Goal: Navigation & Orientation: Find specific page/section

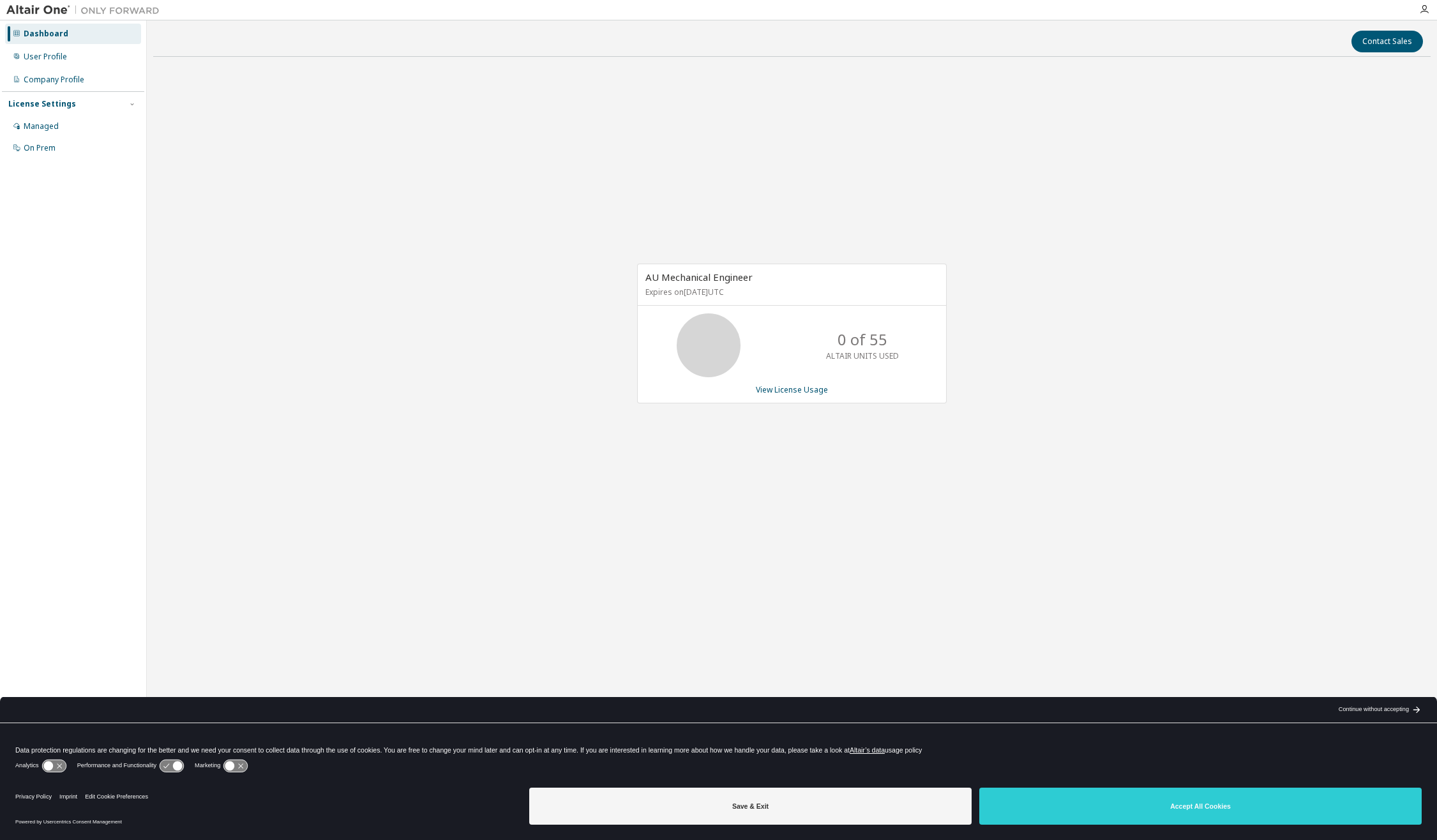
click at [501, 252] on div "AU Mechanical Engineer Expires on [DATE] UTC 0 of 55 ALTAIR UNITS USED View Lic…" at bounding box center [792, 339] width 1277 height 545
click at [97, 122] on div "Managed" at bounding box center [73, 127] width 136 height 21
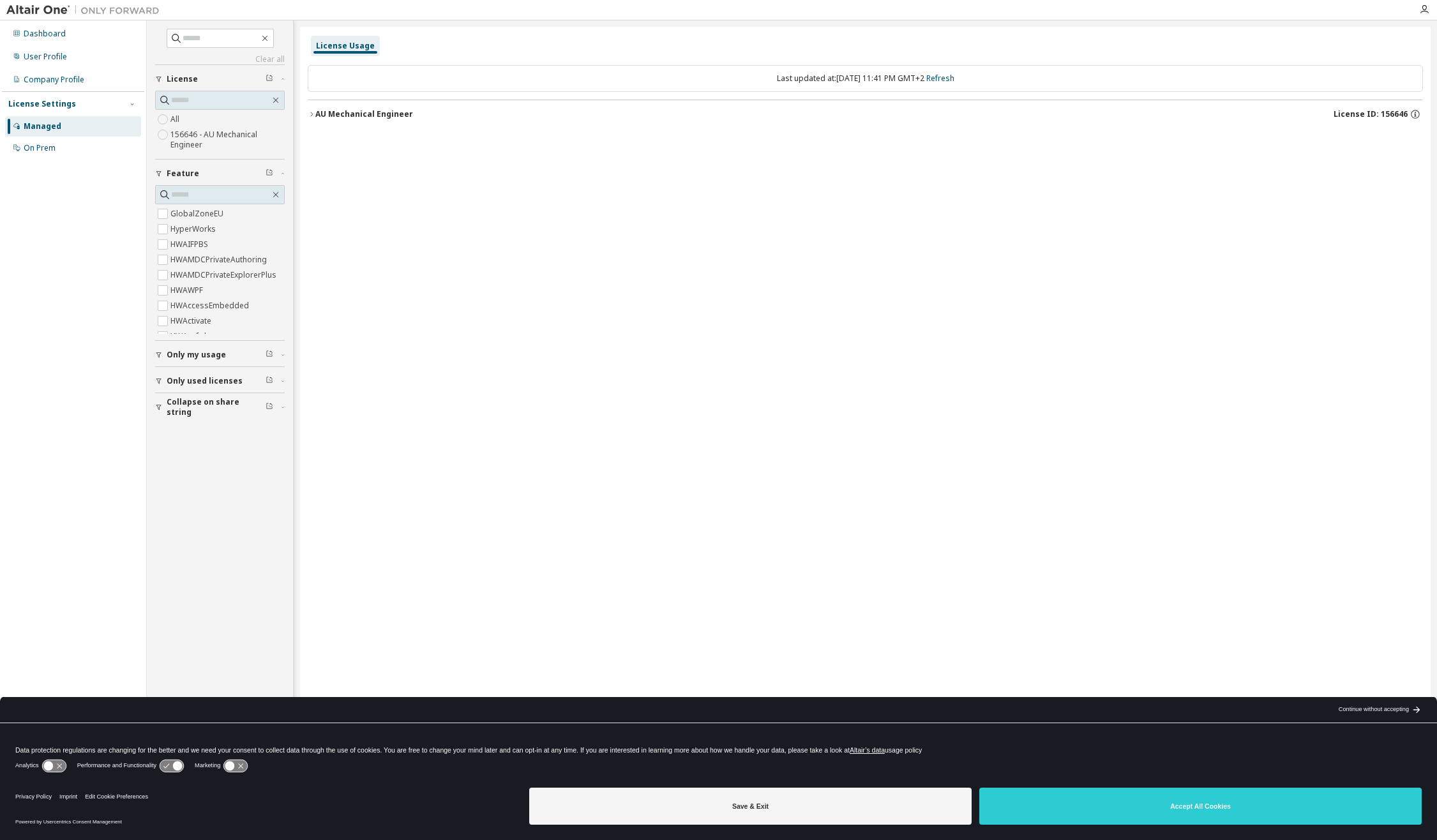
click at [308, 112] on icon "button" at bounding box center [311, 114] width 8 height 8
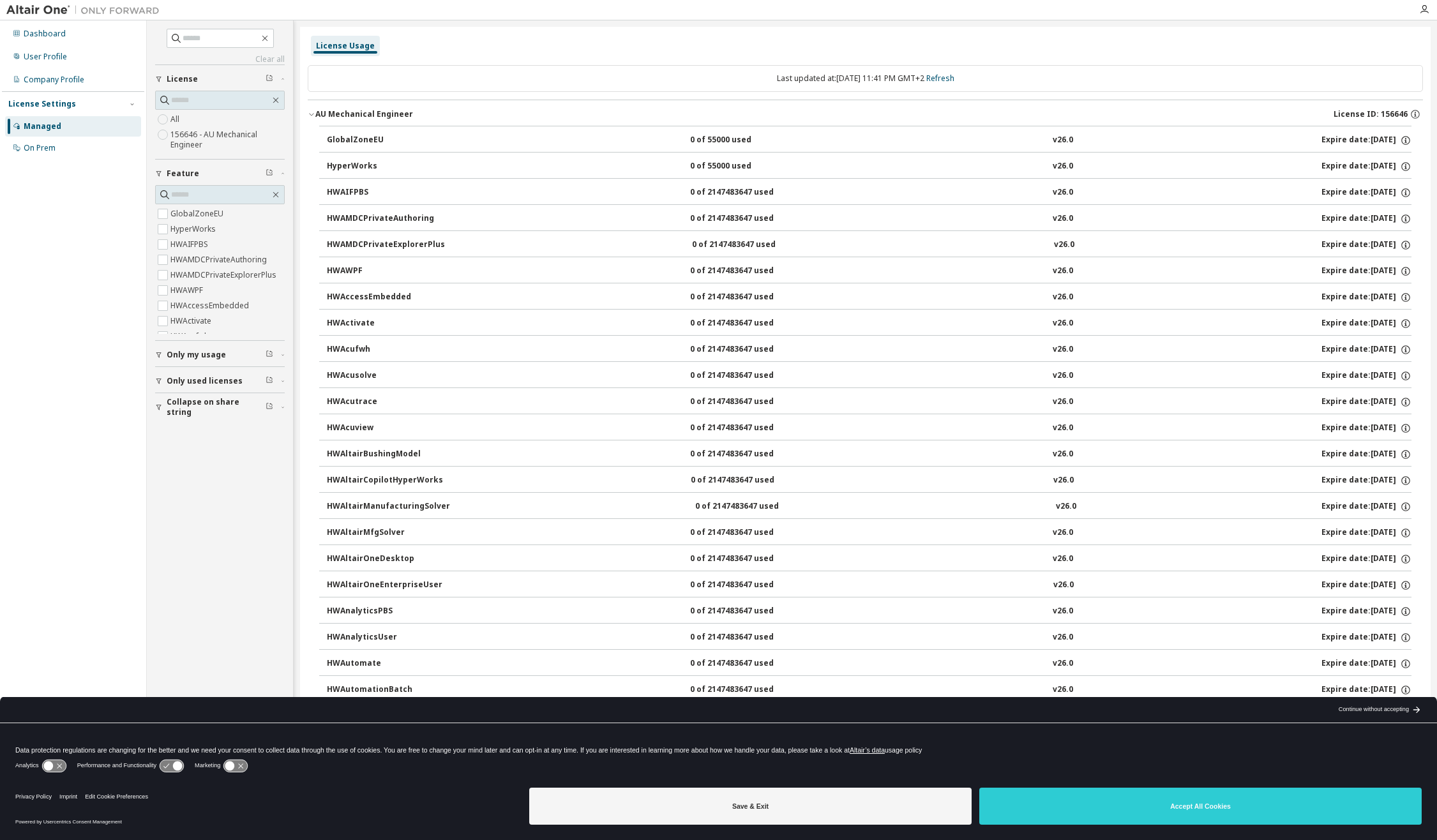
click at [308, 112] on icon "button" at bounding box center [311, 114] width 8 height 8
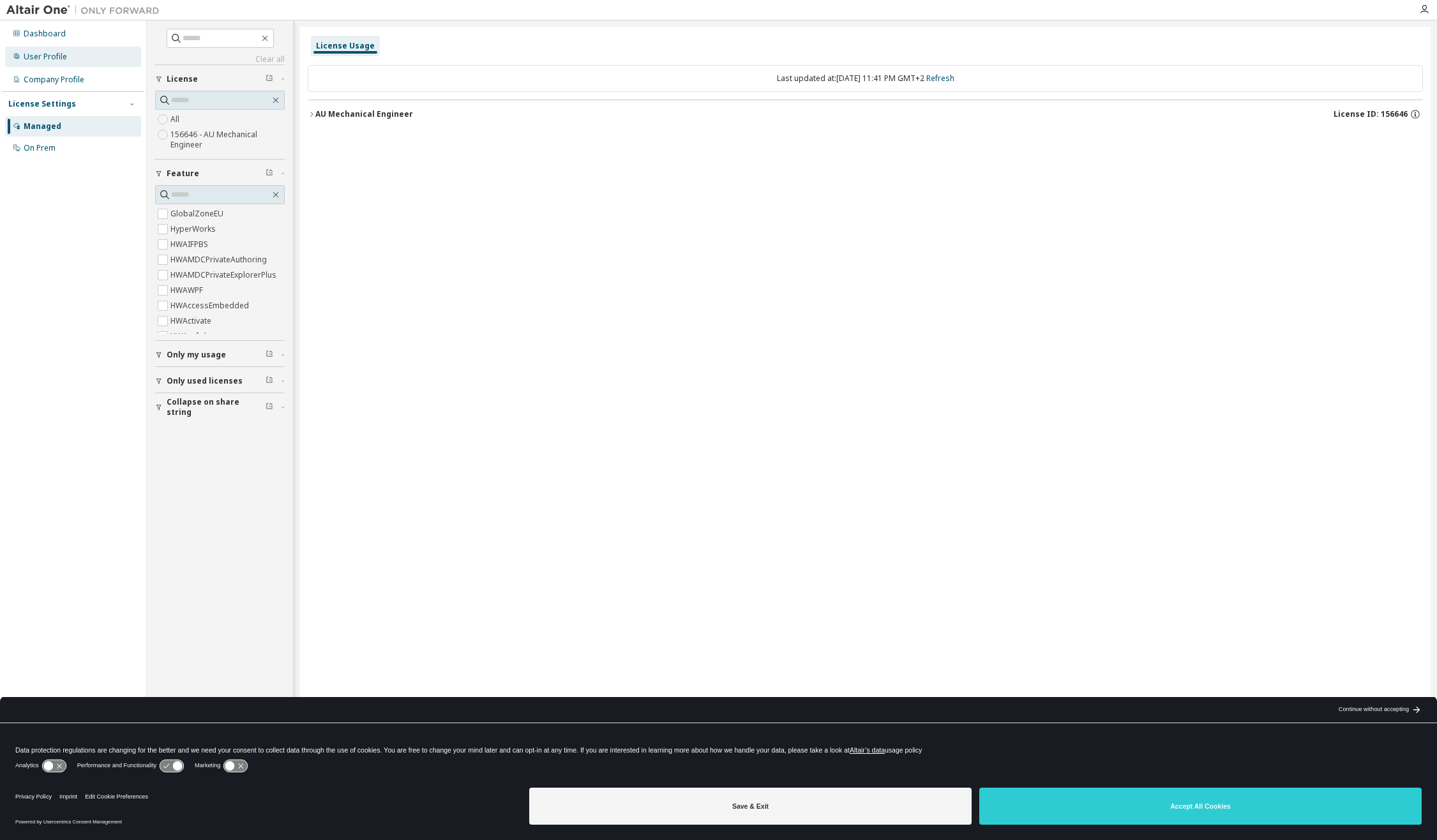
click at [86, 56] on div "User Profile" at bounding box center [73, 57] width 136 height 21
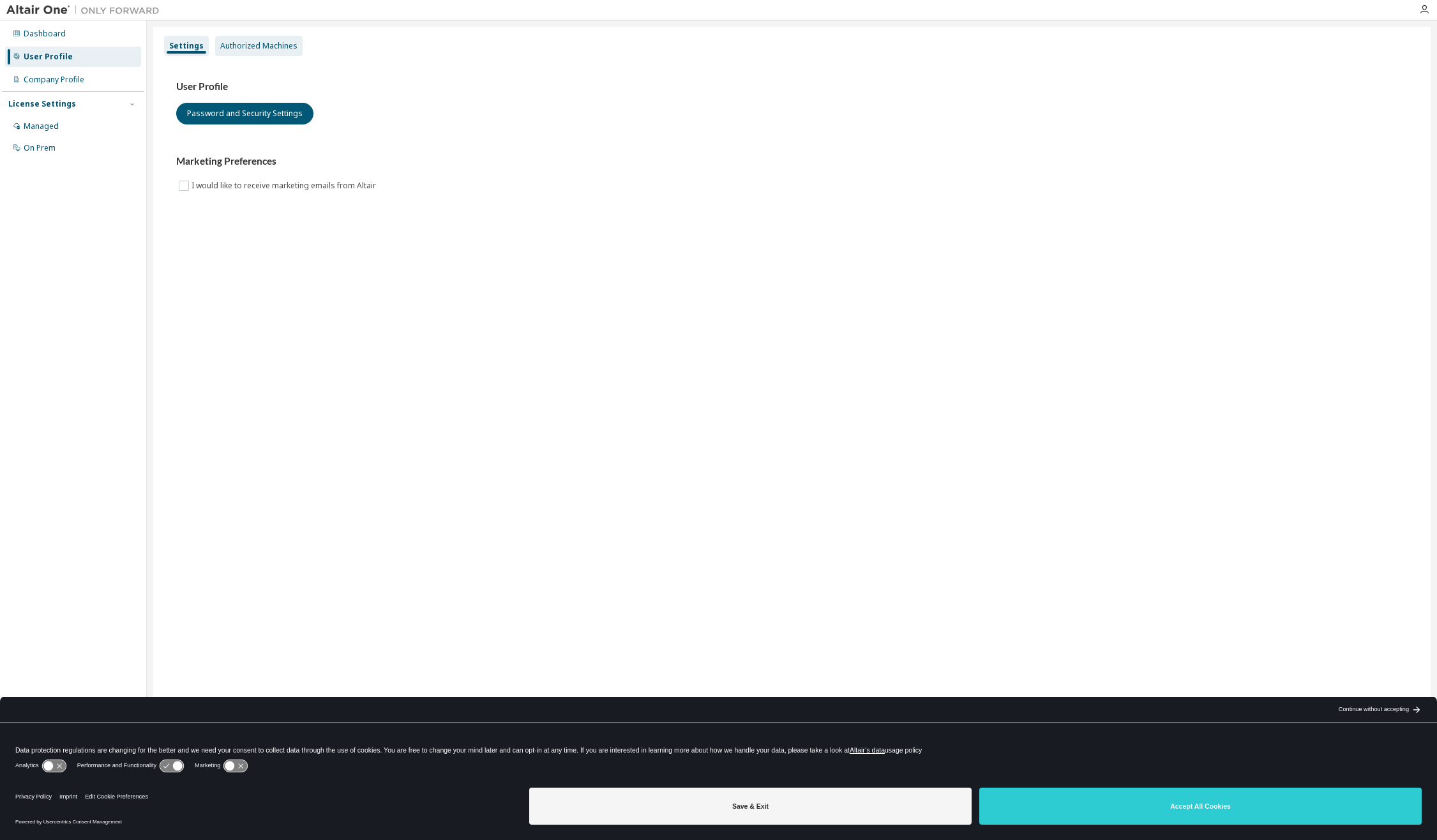
click at [216, 50] on div "Authorized Machines" at bounding box center [258, 46] width 87 height 21
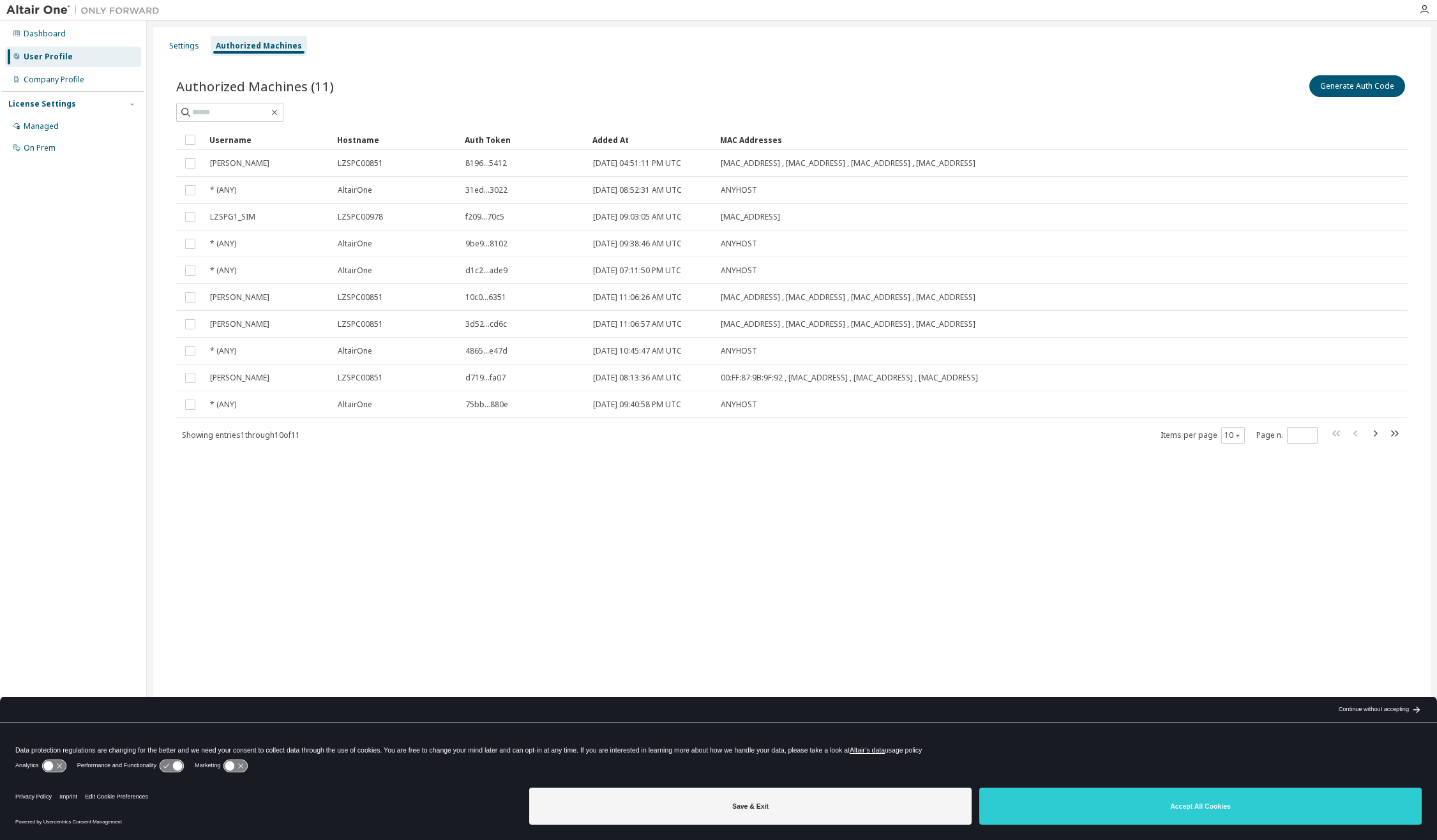
click at [1241, 502] on div "Settings Authorized Machines Authorized Machines (11) Generate Auth Code Clear …" at bounding box center [792, 411] width 1277 height 769
click at [115, 87] on div "Company Profile" at bounding box center [73, 80] width 136 height 21
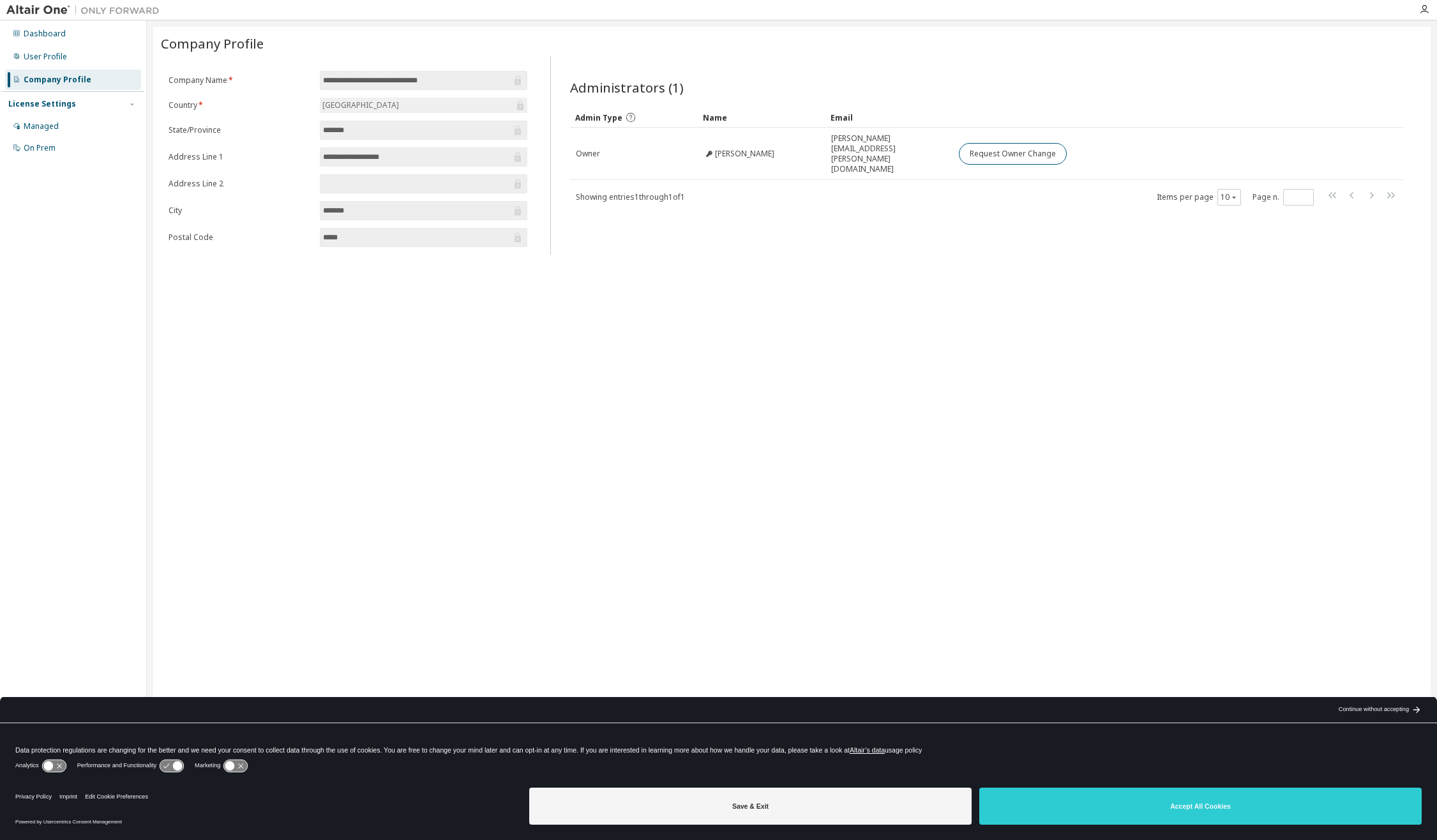
click at [851, 333] on div "**********" at bounding box center [792, 411] width 1277 height 769
click at [90, 53] on div "User Profile" at bounding box center [73, 57] width 136 height 21
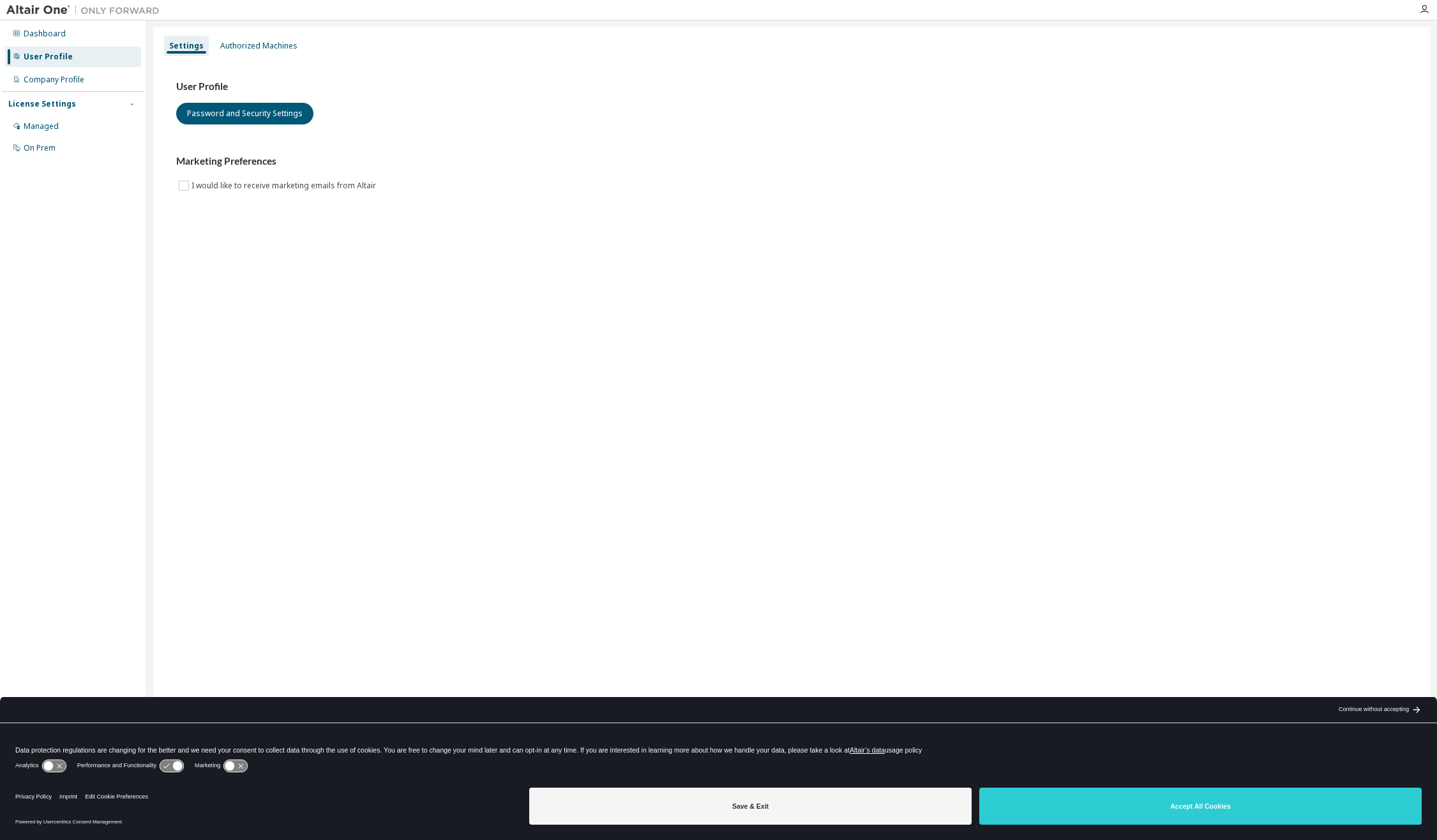
click at [73, 240] on div "Dashboard User Profile Company Profile License Settings Managed On Prem" at bounding box center [72, 400] width 142 height 756
click at [1411, 161] on div "User Profile Password and Security Settings Marketing Preferences I would like …" at bounding box center [792, 145] width 1262 height 174
click at [1431, 8] on div at bounding box center [1424, 9] width 26 height 10
click at [1426, 9] on icon "button" at bounding box center [1424, 9] width 10 height 10
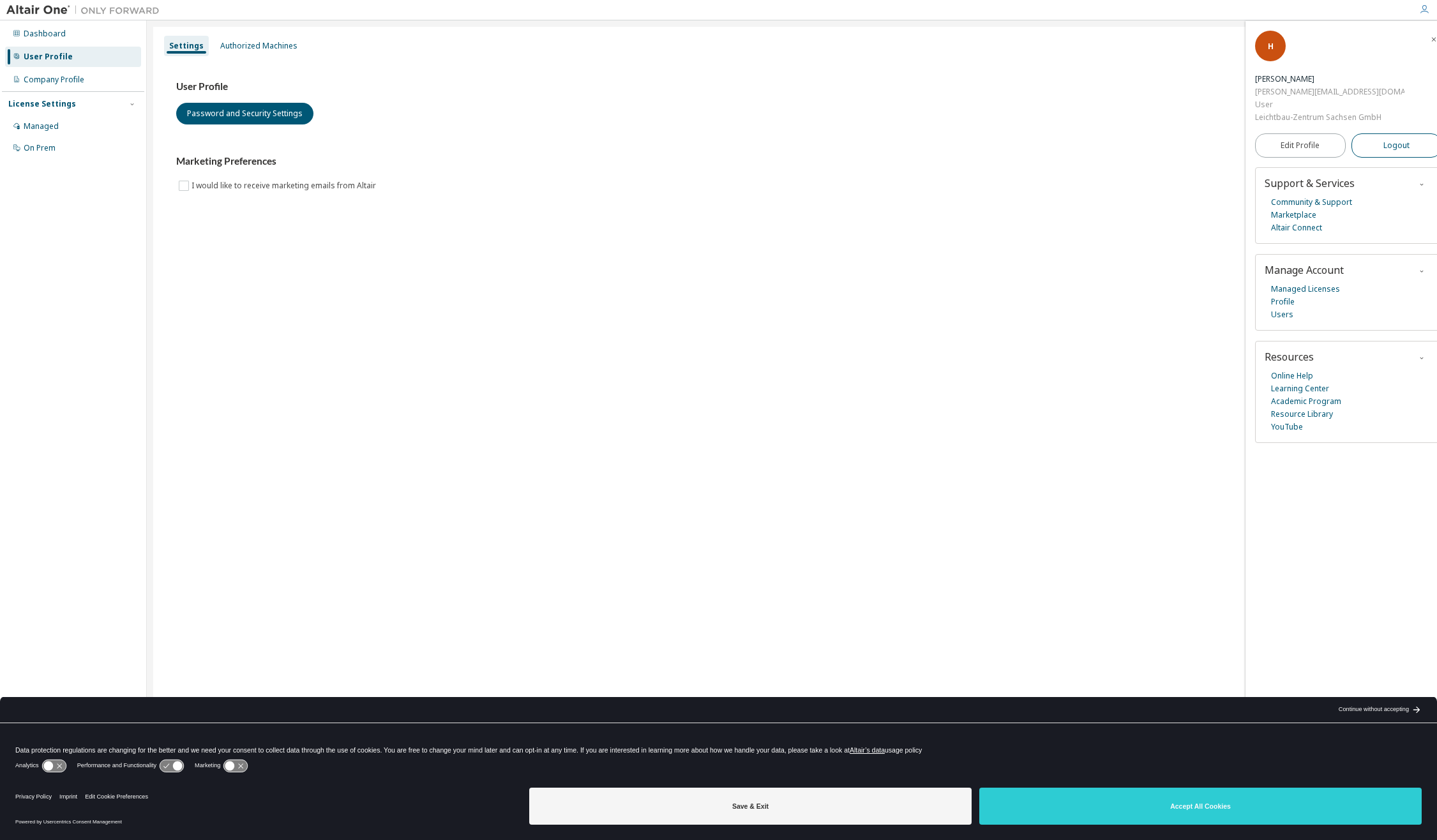
click at [1393, 140] on span "Logout" at bounding box center [1396, 146] width 26 height 13
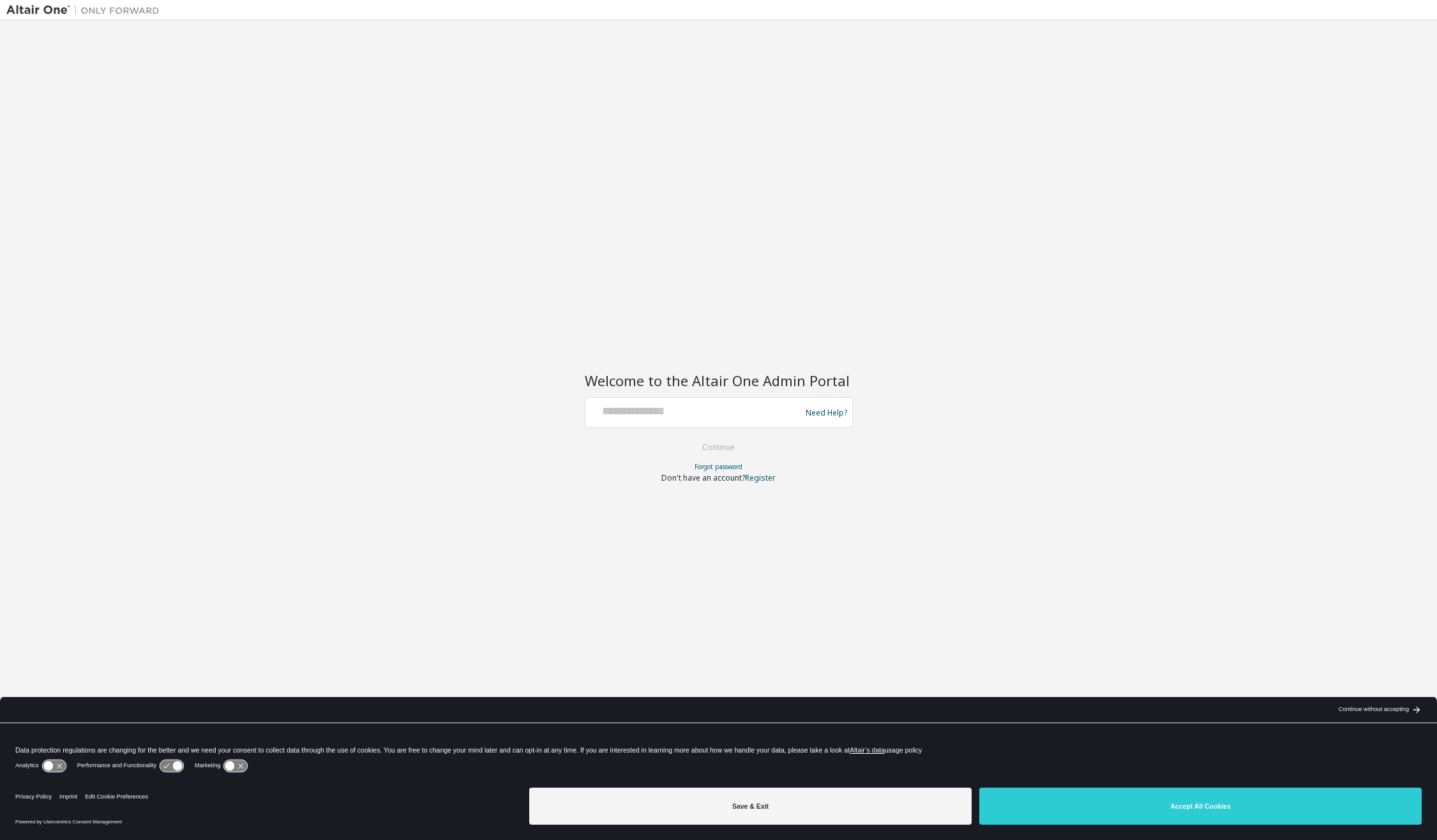
drag, startPoint x: 1073, startPoint y: 202, endPoint x: 1074, endPoint y: 194, distance: 8.1
click at [1073, 202] on div "Welcome to the Altair One Admin Portal Need Help? Please make sure that you pro…" at bounding box center [718, 411] width 1424 height 769
click at [1185, 196] on div "Welcome to the Altair One Admin Portal Need Help? Please make sure that you pro…" at bounding box center [718, 411] width 1424 height 769
